Goal: Transaction & Acquisition: Purchase product/service

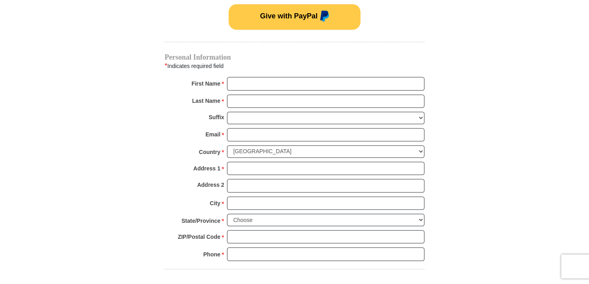
scroll to position [570, 0]
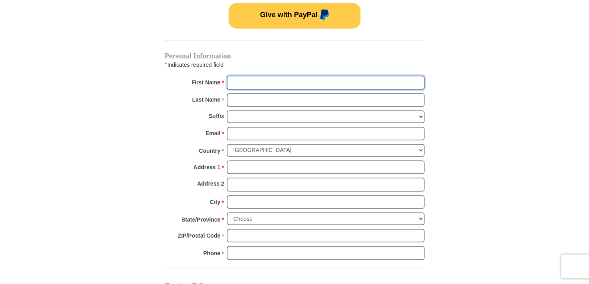
click at [296, 75] on input "First Name *" at bounding box center [325, 82] width 197 height 14
type input "LaDeanna"
type input "[GEOGRAPHIC_DATA]"
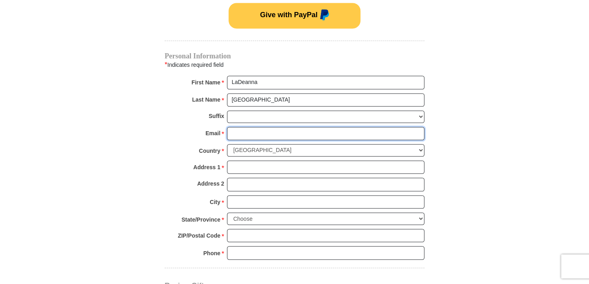
type input "[EMAIL_ADDRESS][DOMAIN_NAME]"
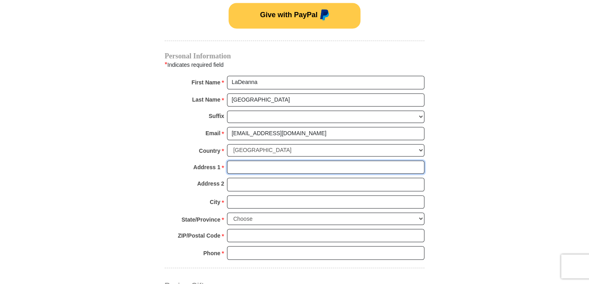
type input "[STREET_ADDRESS]"
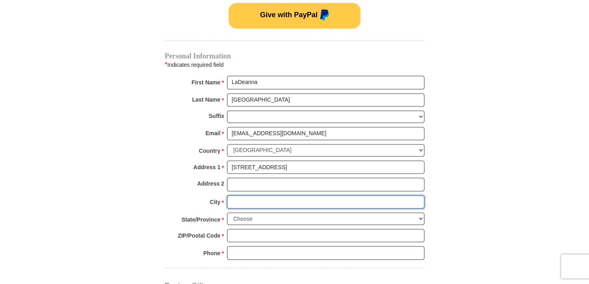
type input "Broken Arrow"
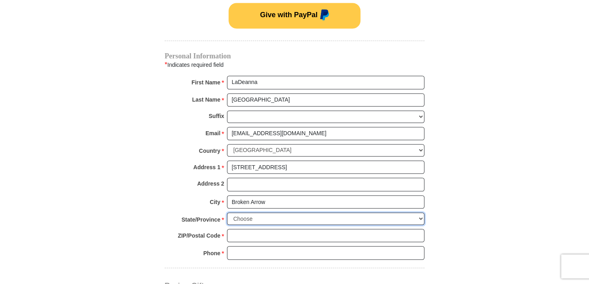
select select "OK"
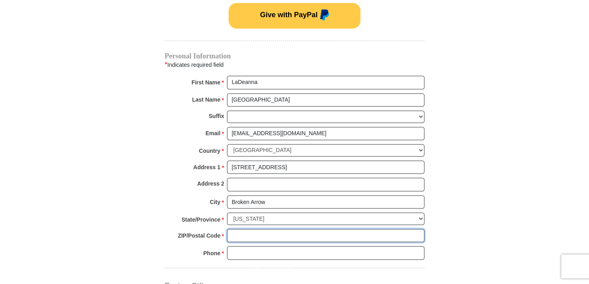
type input "74011"
type input "9185190129"
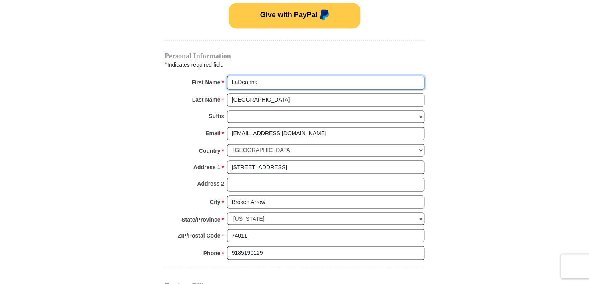
radio input "true"
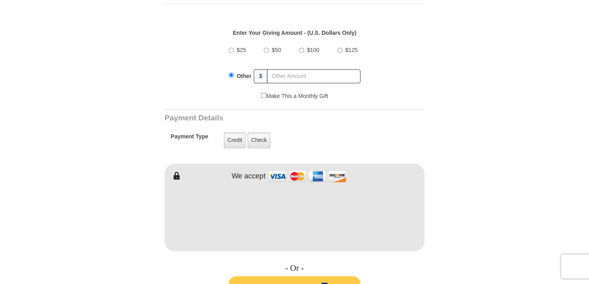
scroll to position [286, 0]
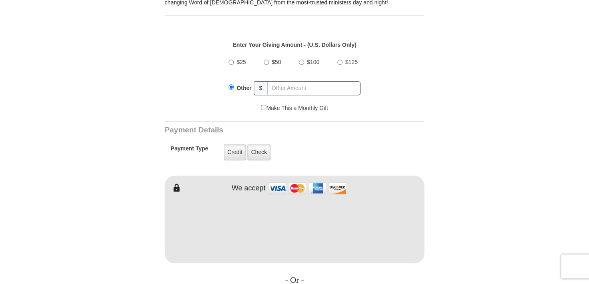
click at [265, 60] on input "$50" at bounding box center [266, 62] width 5 height 5
radio input "true"
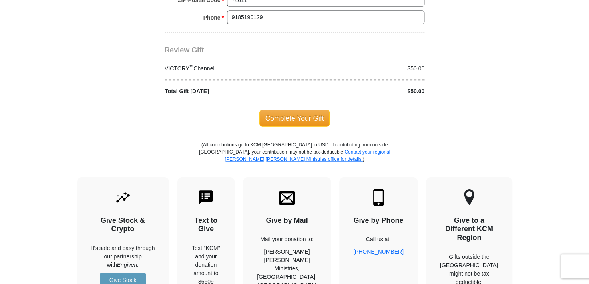
scroll to position [825, 0]
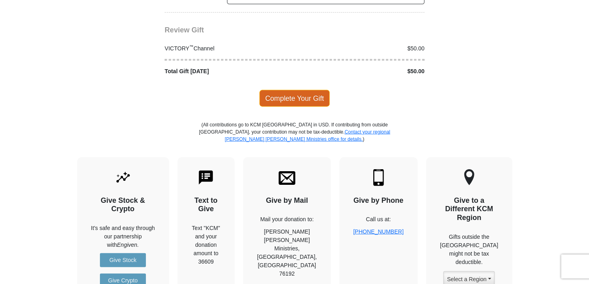
click at [292, 90] on span "Complete Your Gift" at bounding box center [294, 98] width 71 height 17
